Goal: Task Accomplishment & Management: Complete application form

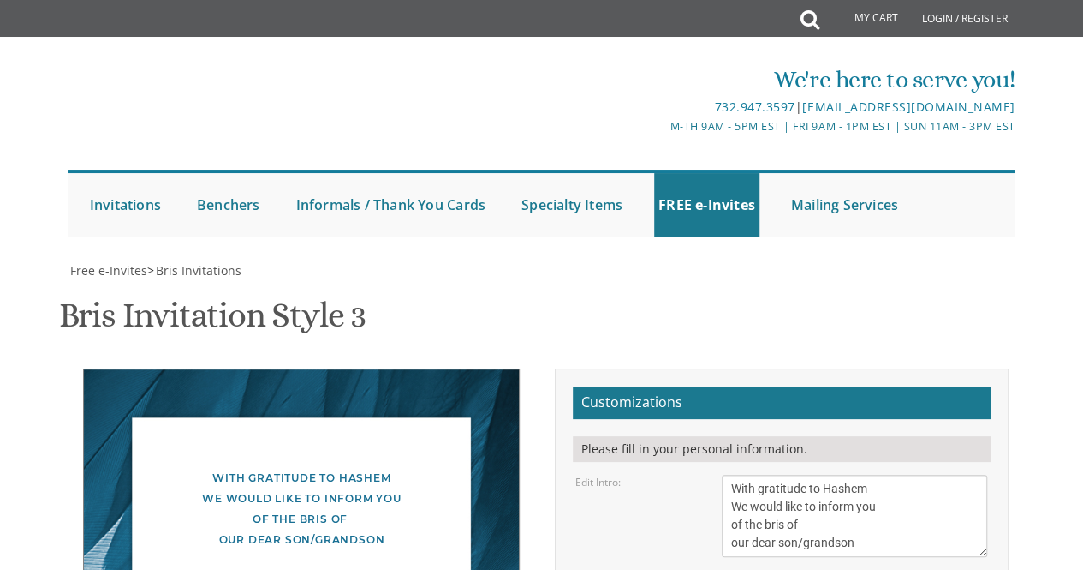
scroll to position [343, 0]
drag, startPoint x: 866, startPoint y: 243, endPoint x: 713, endPoint y: 238, distance: 153.4
drag, startPoint x: 797, startPoint y: 259, endPoint x: 636, endPoint y: 259, distance: 161.0
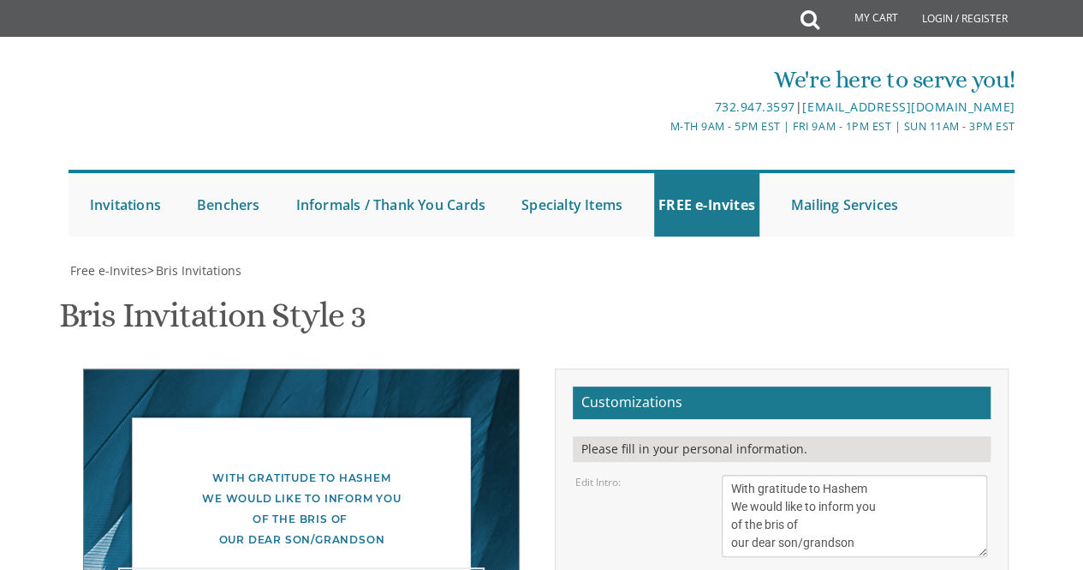
drag, startPoint x: 925, startPoint y: 283, endPoint x: 694, endPoint y: 289, distance: 231.3
drag, startPoint x: 916, startPoint y: 263, endPoint x: 719, endPoint y: 261, distance: 196.1
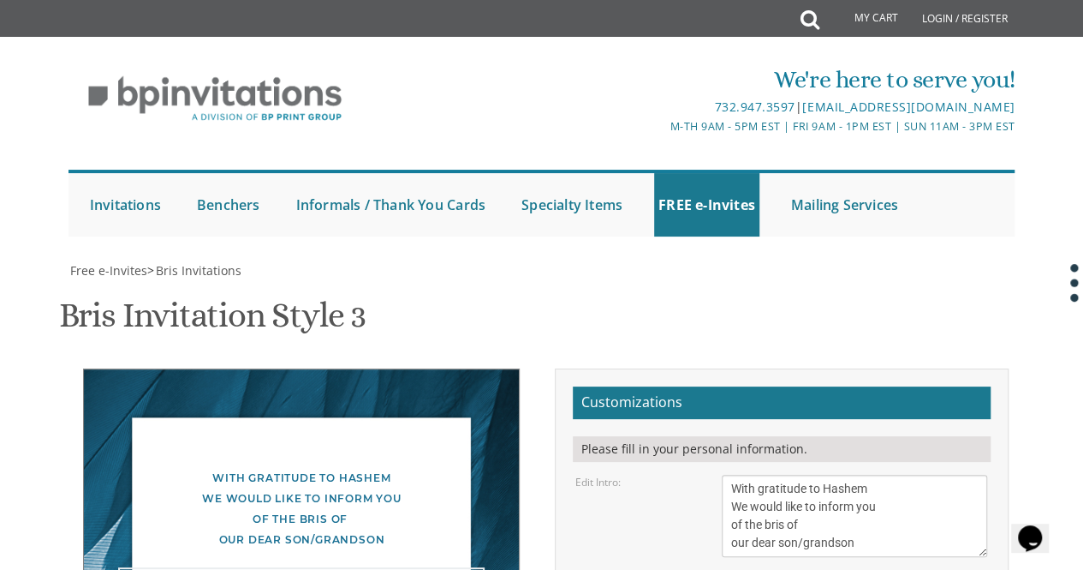
scroll to position [0, 0]
type textarea "[DATE] Bris in [PERSON_NAME] at 8:30 AM Seuda Downstairs in [GEOGRAPHIC_DATA][P…"
drag, startPoint x: 877, startPoint y: 369, endPoint x: 733, endPoint y: 316, distance: 153.4
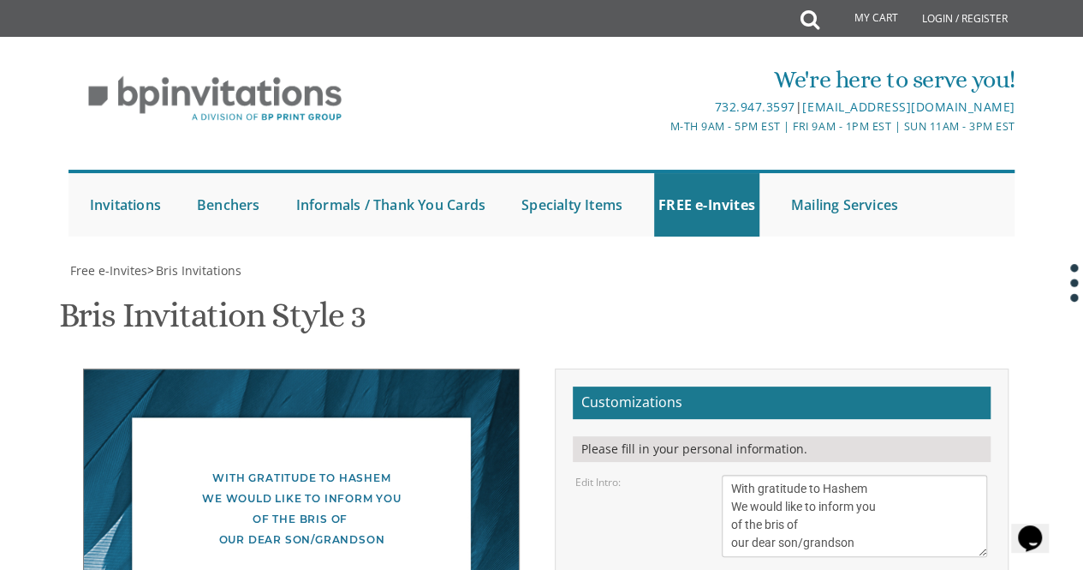
type textarea "[PERSON_NAME] and [PERSON_NAME] and [PERSON_NAME] Families"
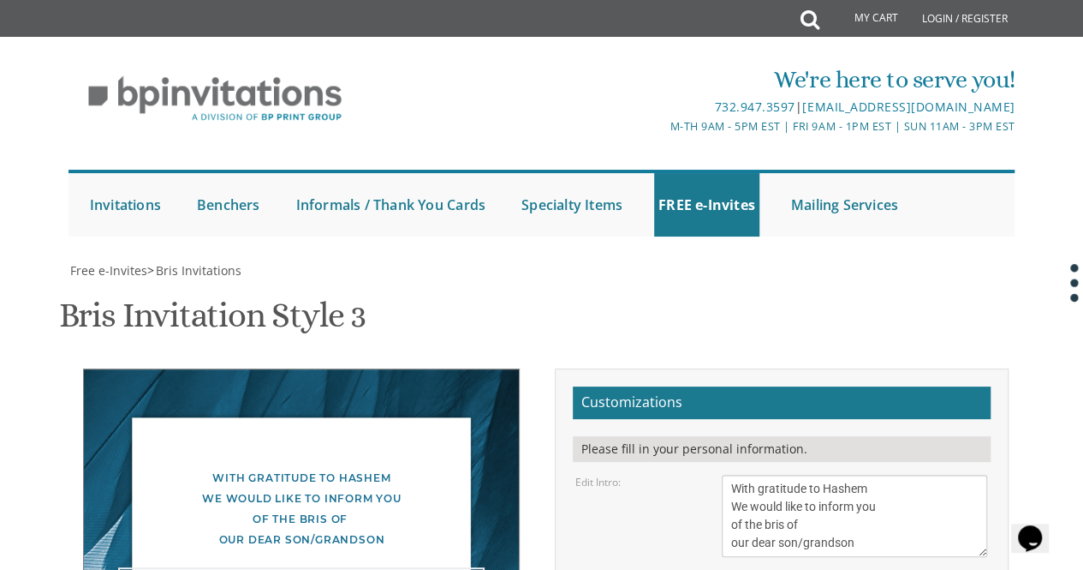
type textarea "[DATE] Bris in [PERSON_NAME] at 8:30 AM Seuda Downstairs in [GEOGRAPHIC_DATA][P…"
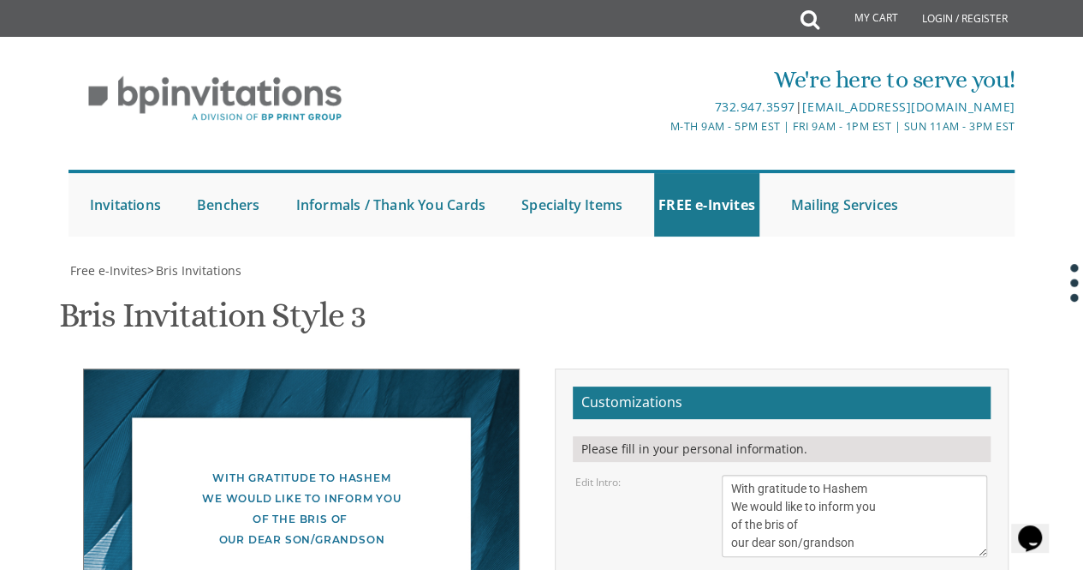
type input "f"
type input "[EMAIL_ADDRESS][DOMAIN_NAME]"
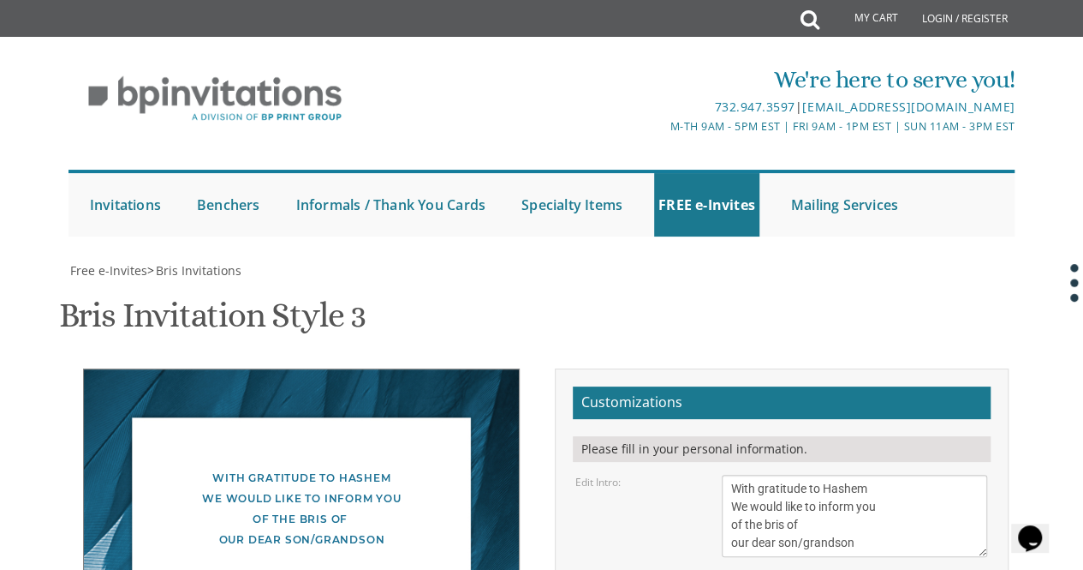
drag, startPoint x: 988, startPoint y: 3, endPoint x: 626, endPoint y: 331, distance: 489.3
drag, startPoint x: 687, startPoint y: 516, endPoint x: 690, endPoint y: 506, distance: 10.0
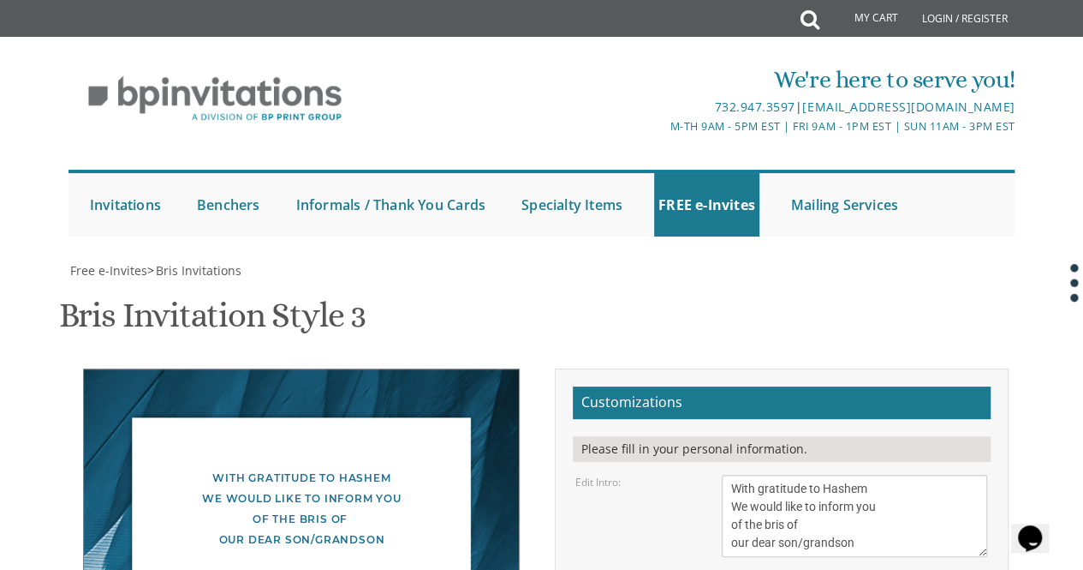
click at [620, 474] on textarea "With gratitude to Hashem We would like to inform you of the bris of our dear so…" at bounding box center [855, 515] width 266 height 82
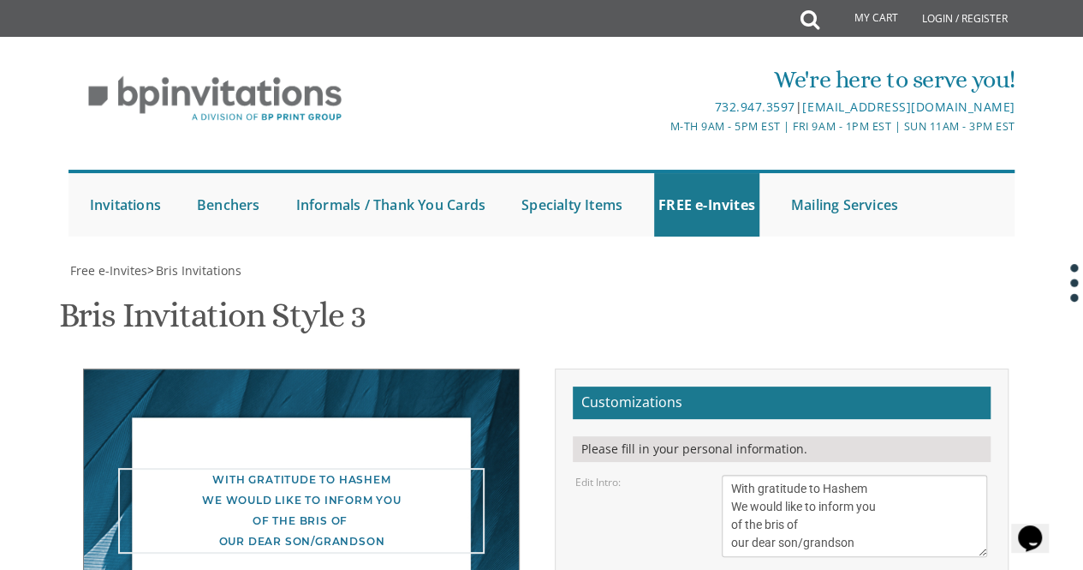
drag, startPoint x: 1065, startPoint y: 1, endPoint x: 749, endPoint y: 337, distance: 461.1
click at [620, 337] on div "Bris Invitation Style 3 SKU: bris3" at bounding box center [542, 317] width 966 height 68
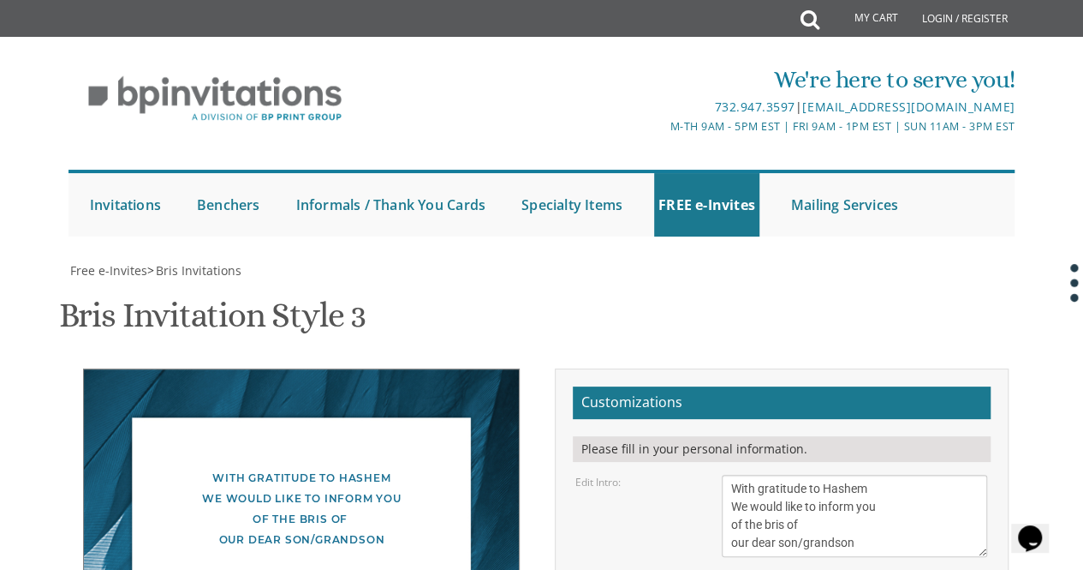
scroll to position [17, 0]
drag, startPoint x: 758, startPoint y: 332, endPoint x: 774, endPoint y: 372, distance: 42.6
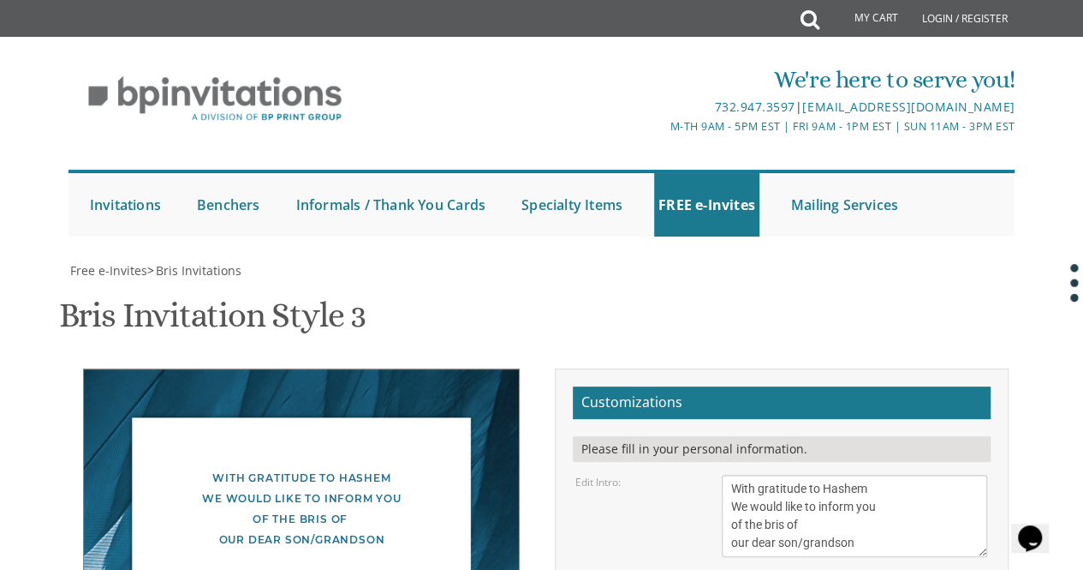
drag, startPoint x: 788, startPoint y: 403, endPoint x: 797, endPoint y: 422, distance: 21.5
